Goal: Information Seeking & Learning: Learn about a topic

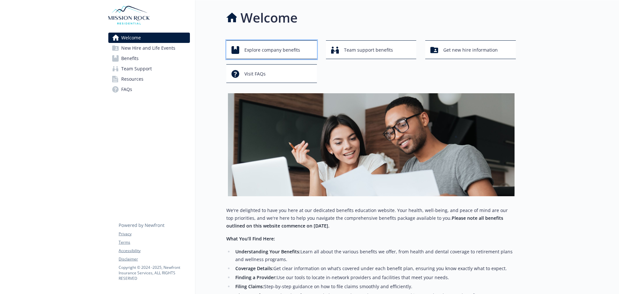
click at [274, 48] on span "Explore company benefits" at bounding box center [272, 50] width 56 height 12
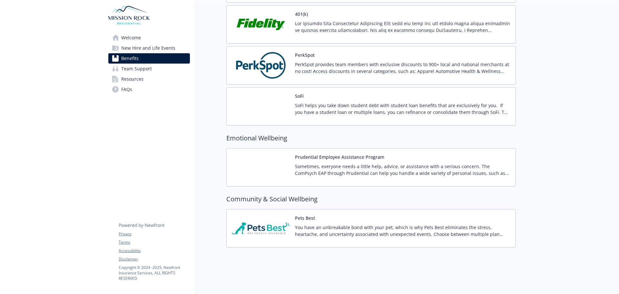
scroll to position [1182, 0]
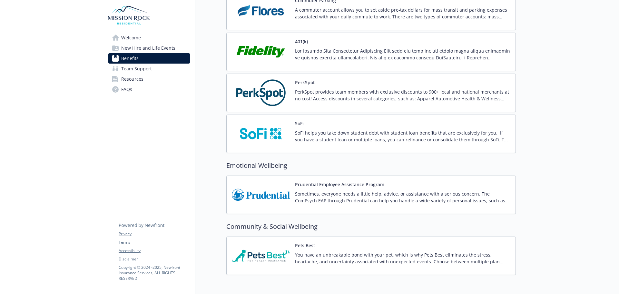
click at [291, 87] on div "PerkSpot PerkSpot provides team members with exclusive discounts to 900+ local …" at bounding box center [371, 92] width 279 height 27
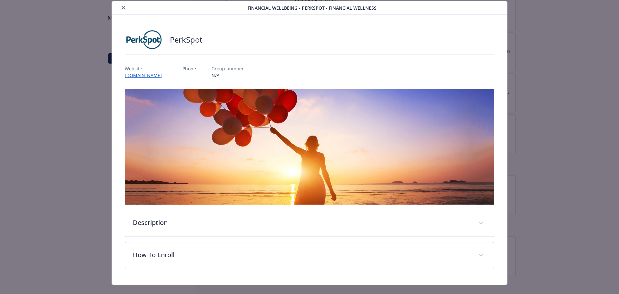
scroll to position [30, 0]
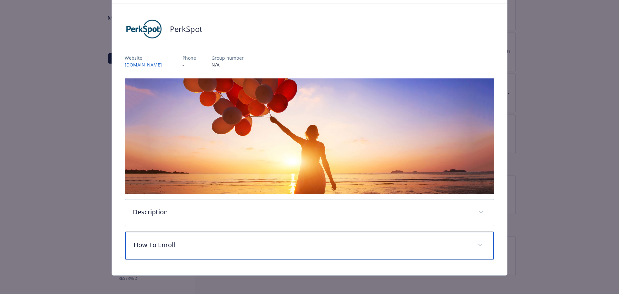
click at [476, 246] on span "details for plan Financial Wellbeing - PerkSpot - Financial Wellness" at bounding box center [480, 245] width 10 height 10
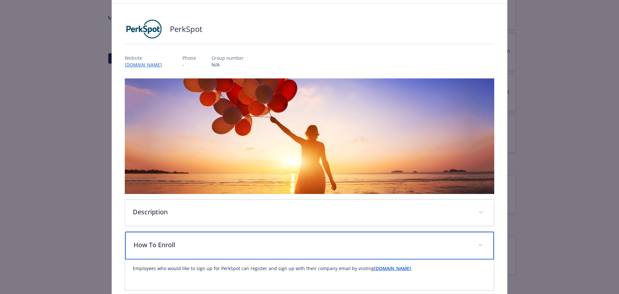
scroll to position [0, 0]
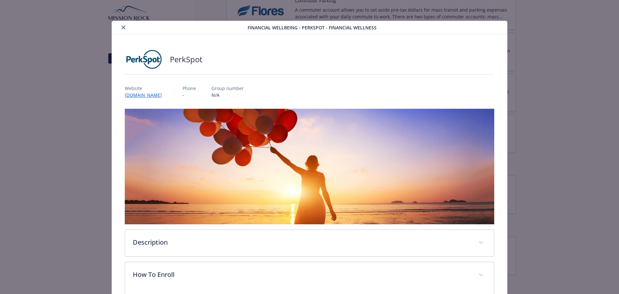
click at [122, 29] on icon "close" at bounding box center [124, 27] width 4 height 4
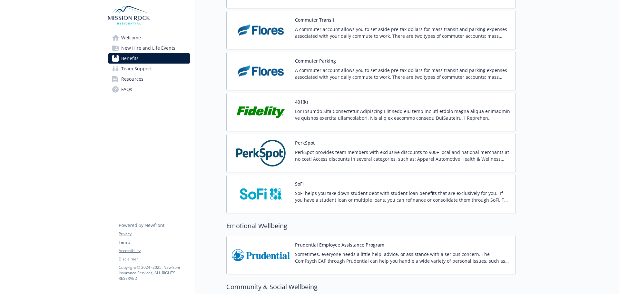
scroll to position [1117, 0]
